Goal: Information Seeking & Learning: Learn about a topic

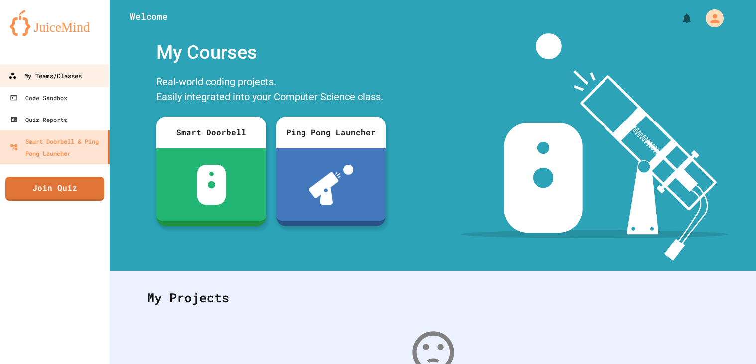
click at [75, 64] on link "My Teams/Classes" at bounding box center [55, 75] width 113 height 22
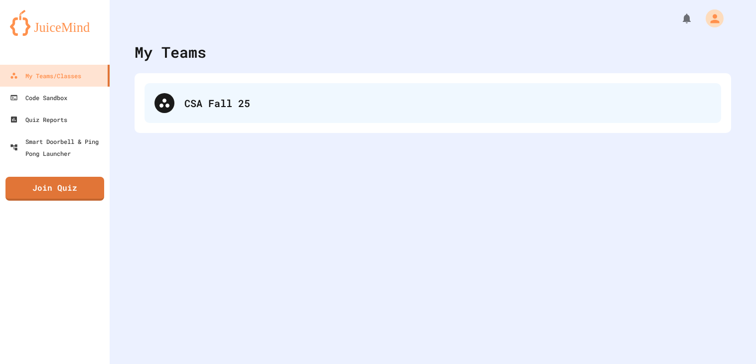
click at [185, 113] on div "CSA Fall 25" at bounding box center [432, 103] width 576 height 40
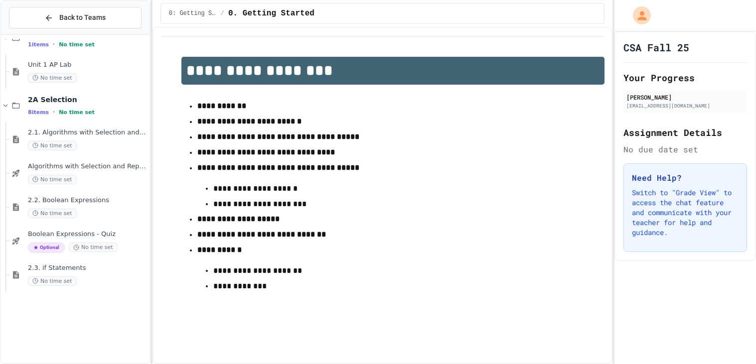
scroll to position [1689, 0]
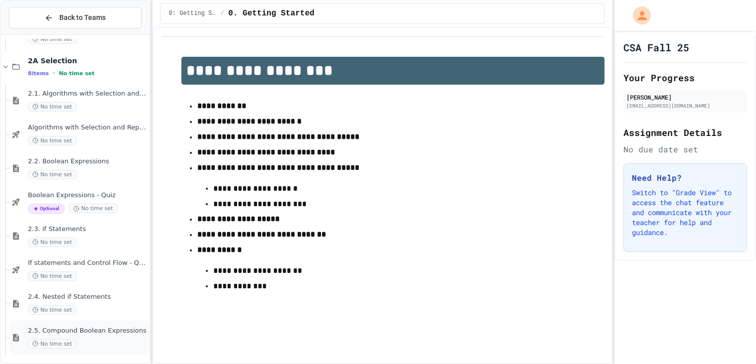
click at [86, 330] on span "2.5. Compound Boolean Expressions" at bounding box center [88, 331] width 120 height 8
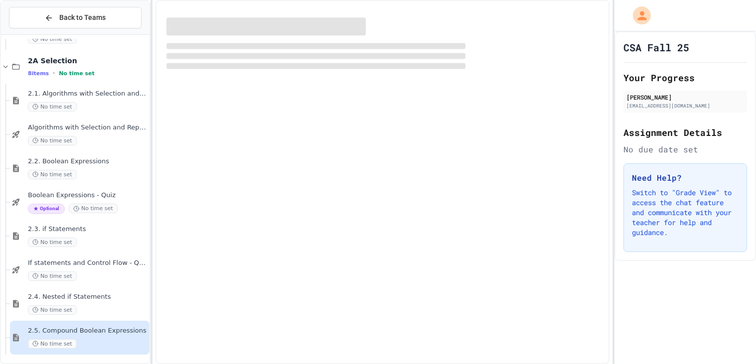
scroll to position [1678, 0]
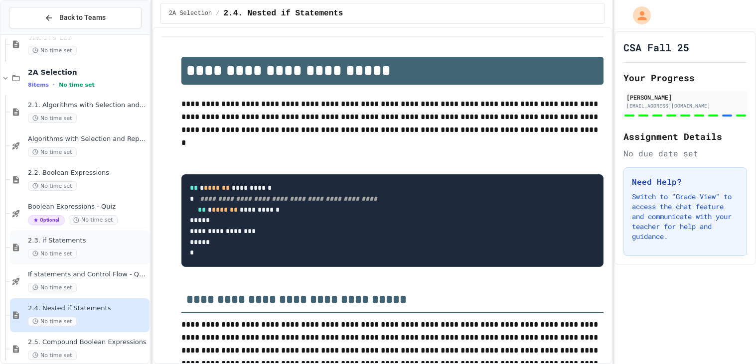
click at [70, 253] on span "No time set" at bounding box center [52, 253] width 49 height 9
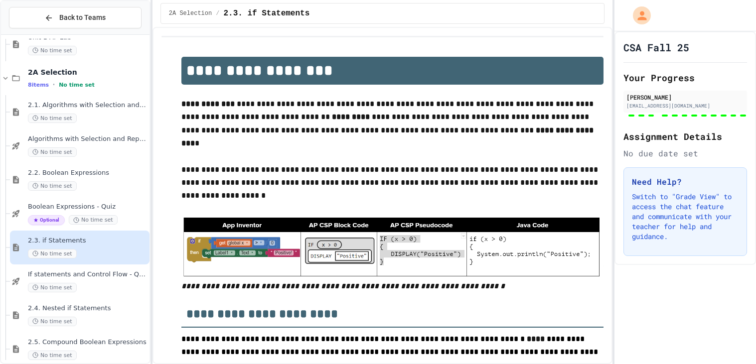
click at [76, 186] on div "No time set" at bounding box center [88, 185] width 120 height 9
